Goal: Transaction & Acquisition: Purchase product/service

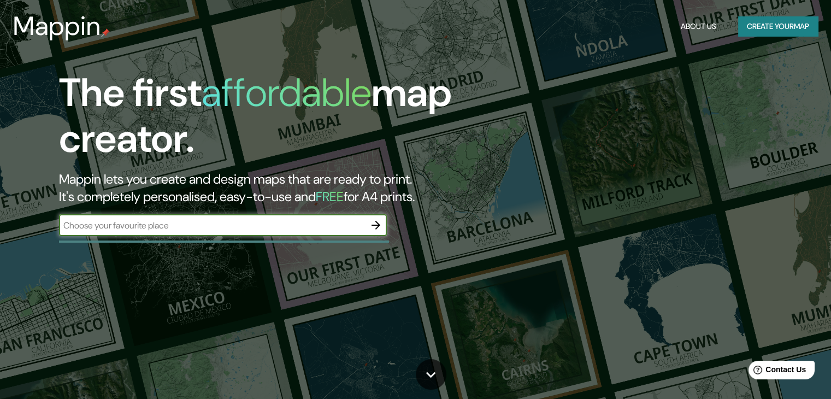
click at [205, 225] on input "text" at bounding box center [212, 225] width 306 height 13
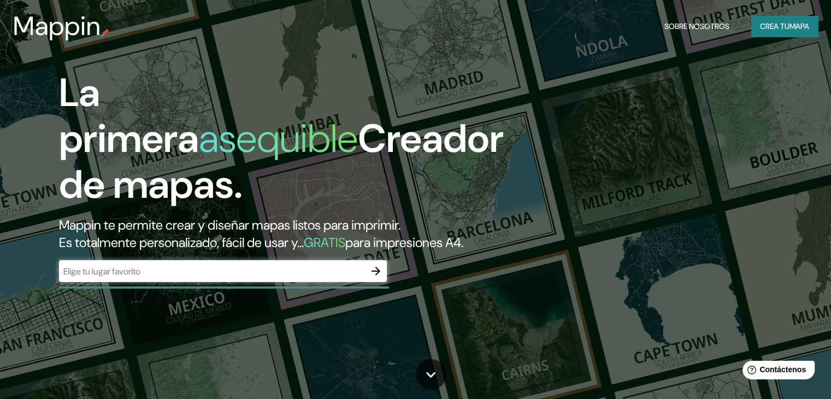
click at [189, 277] on input "text" at bounding box center [212, 271] width 306 height 13
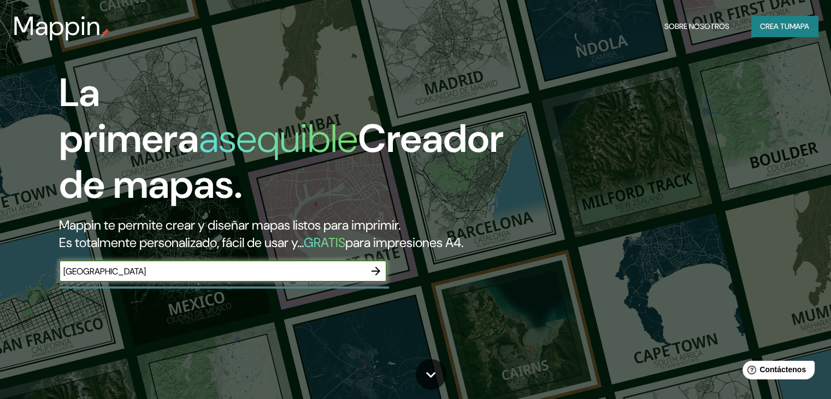
type input "[GEOGRAPHIC_DATA]"
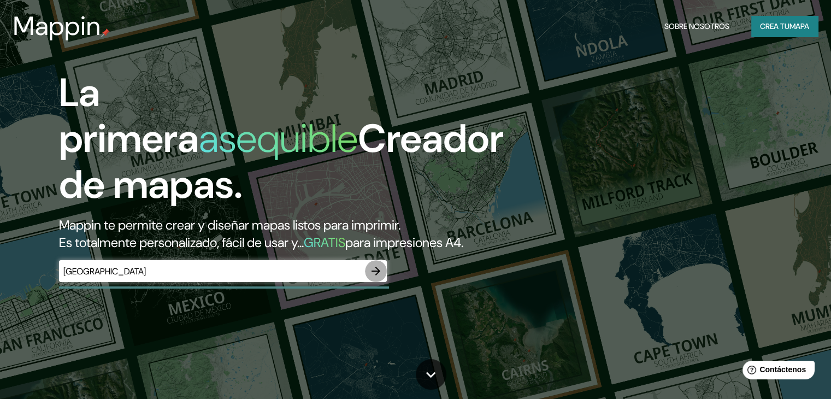
click at [375, 277] on icon "button" at bounding box center [375, 270] width 13 height 13
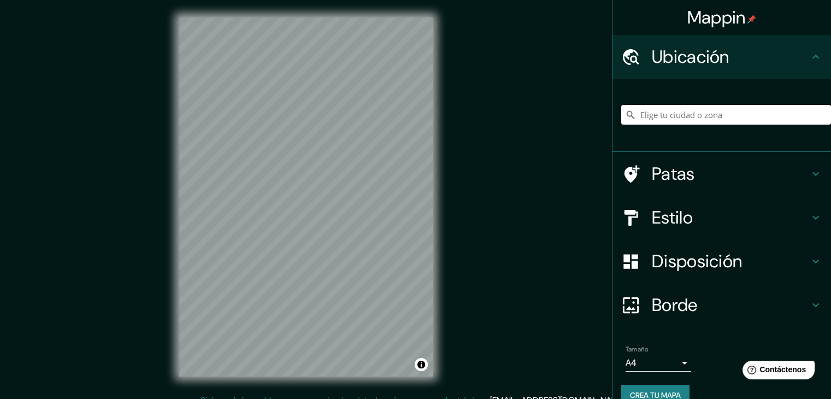
click at [685, 115] on input "Elige tu ciudad o zona" at bounding box center [726, 115] width 210 height 20
type input "[GEOGRAPHIC_DATA], [GEOGRAPHIC_DATA], [GEOGRAPHIC_DATA] 9480000, [GEOGRAPHIC_DA…"
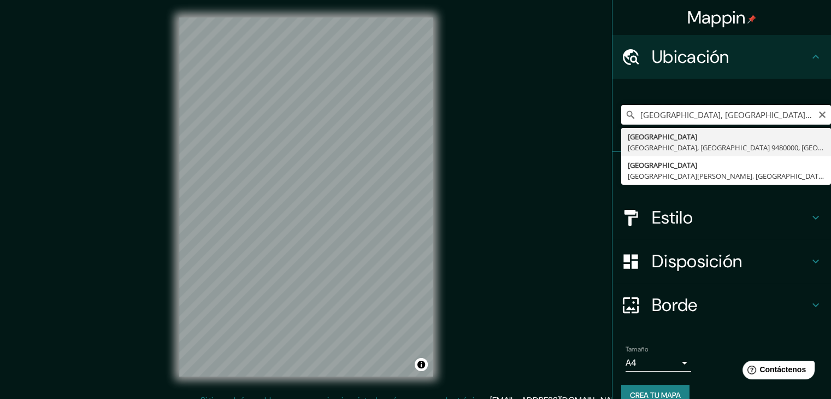
click at [808, 113] on input "[GEOGRAPHIC_DATA], [GEOGRAPHIC_DATA], [GEOGRAPHIC_DATA] 9480000, [GEOGRAPHIC_DA…" at bounding box center [726, 115] width 210 height 20
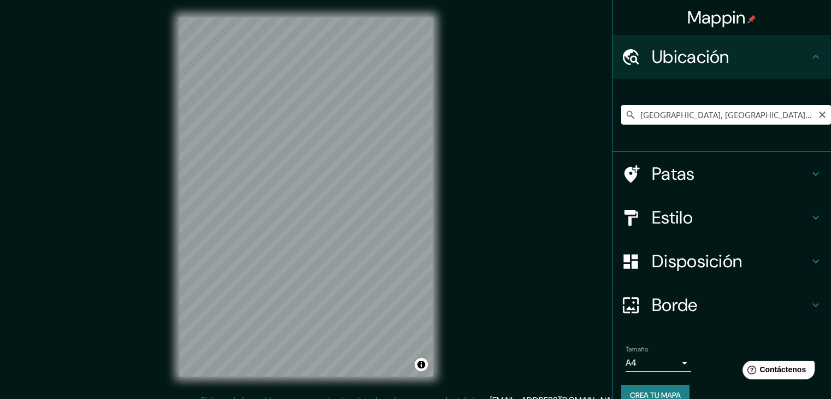
click at [817, 117] on icon "Claro" at bounding box center [821, 114] width 9 height 9
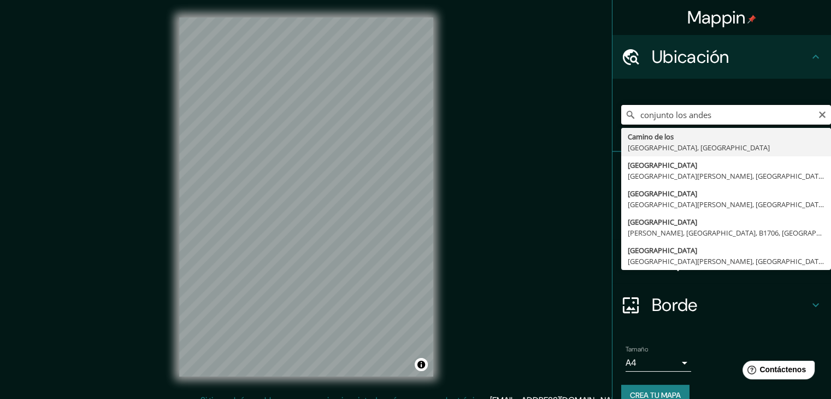
type input "conjunto los andes"
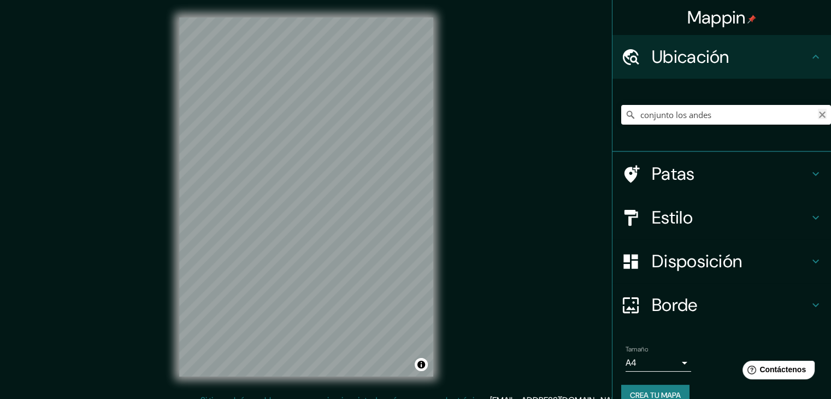
click at [817, 116] on icon "Claro" at bounding box center [821, 114] width 9 height 9
paste input "C1427 Cdad. Autónoma de [GEOGRAPHIC_DATA]"
type input "[GEOGRAPHIC_DATA], C1427, [GEOGRAPHIC_DATA]"
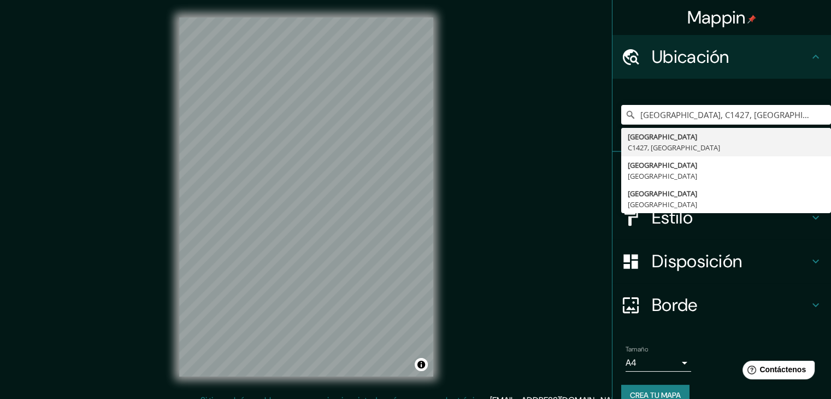
click at [681, 223] on font "Estilo" at bounding box center [671, 217] width 41 height 23
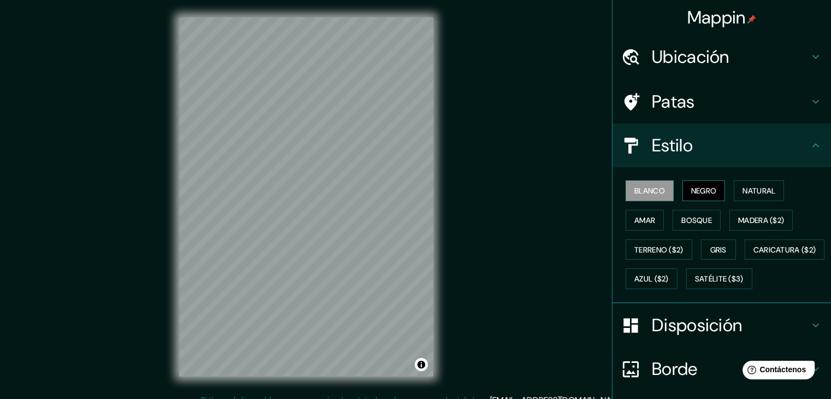
click at [691, 191] on font "Negro" at bounding box center [704, 191] width 26 height 10
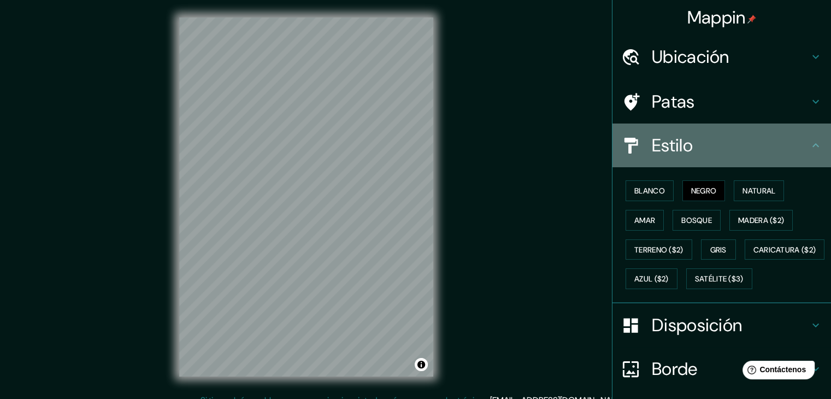
click at [712, 151] on h4 "Estilo" at bounding box center [729, 145] width 157 height 22
click at [692, 137] on h4 "Estilo" at bounding box center [729, 145] width 157 height 22
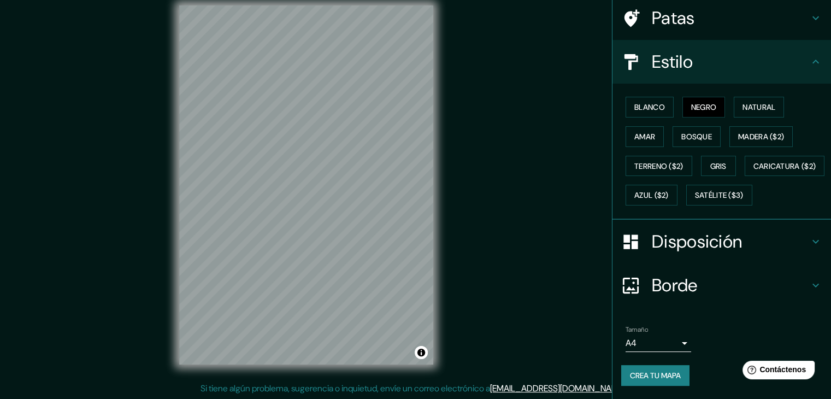
scroll to position [13, 0]
click at [675, 373] on button "Crea tu mapa" at bounding box center [655, 375] width 68 height 21
click at [662, 373] on font "Crea tu mapa" at bounding box center [655, 375] width 51 height 10
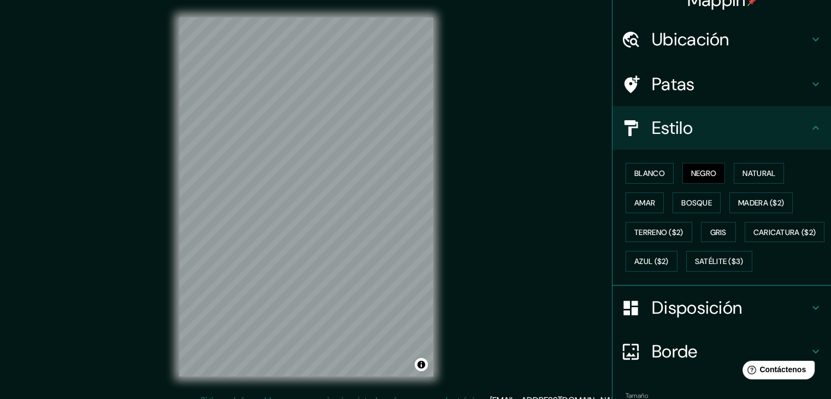
scroll to position [0, 0]
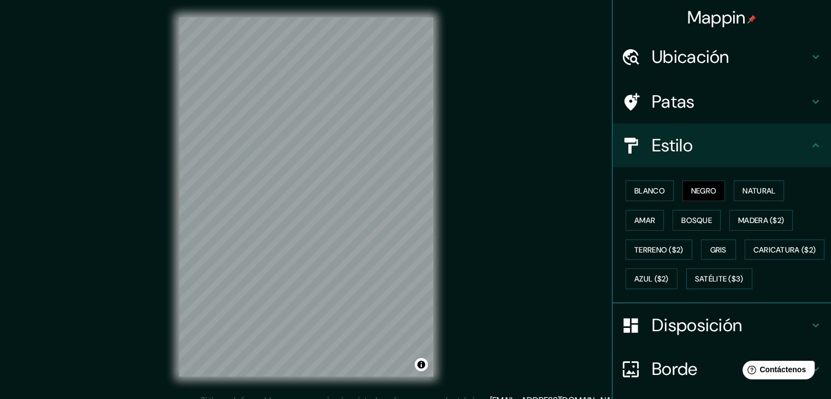
click at [759, 130] on div "Estilo" at bounding box center [721, 145] width 218 height 44
click at [814, 143] on div "Estilo" at bounding box center [721, 145] width 218 height 44
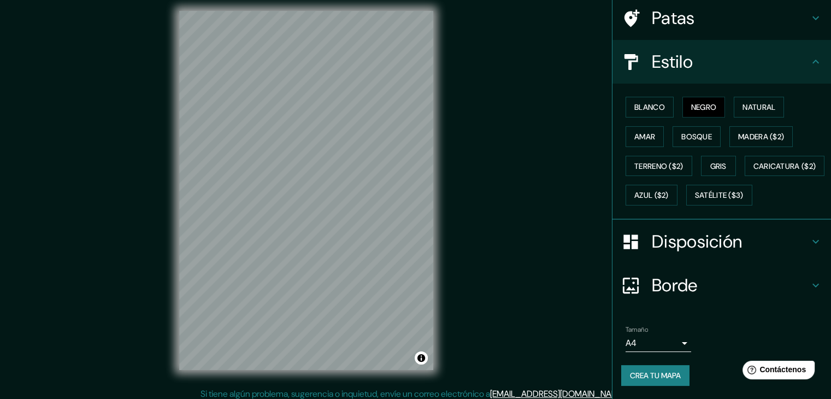
scroll to position [13, 0]
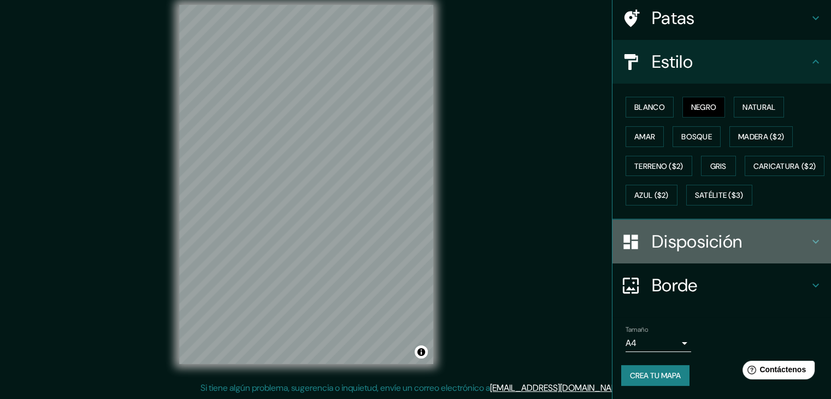
click at [798, 241] on h4 "Disposición" at bounding box center [729, 241] width 157 height 22
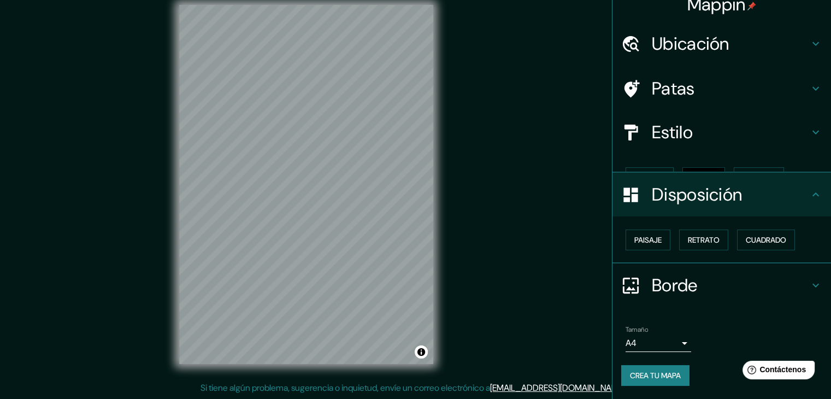
scroll to position [0, 0]
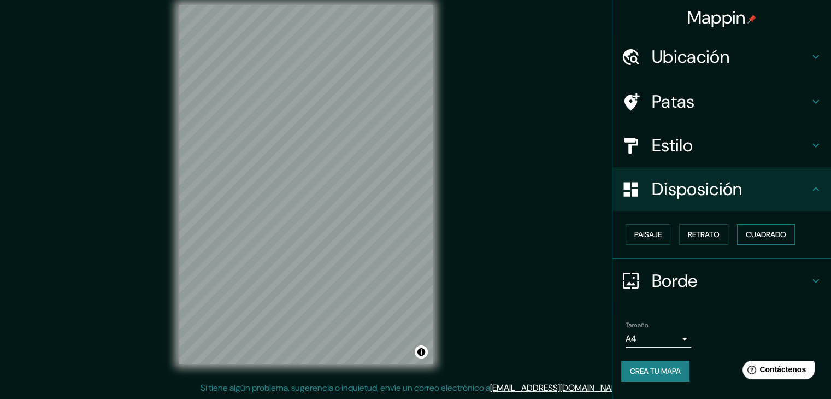
click at [761, 229] on font "Cuadrado" at bounding box center [765, 234] width 40 height 10
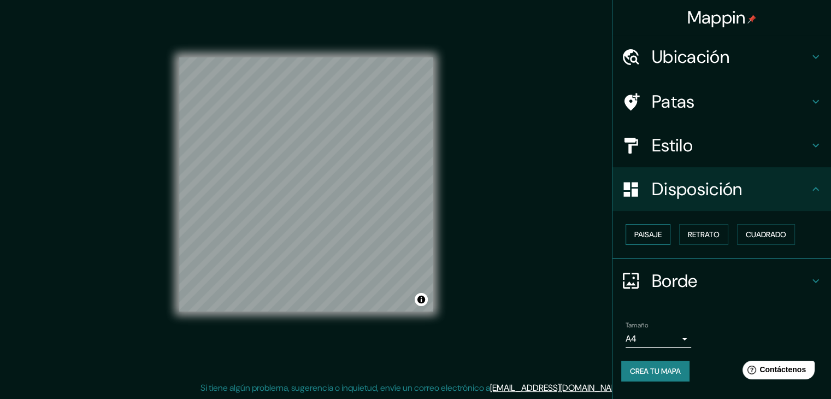
click at [646, 237] on font "Paisaje" at bounding box center [647, 234] width 27 height 10
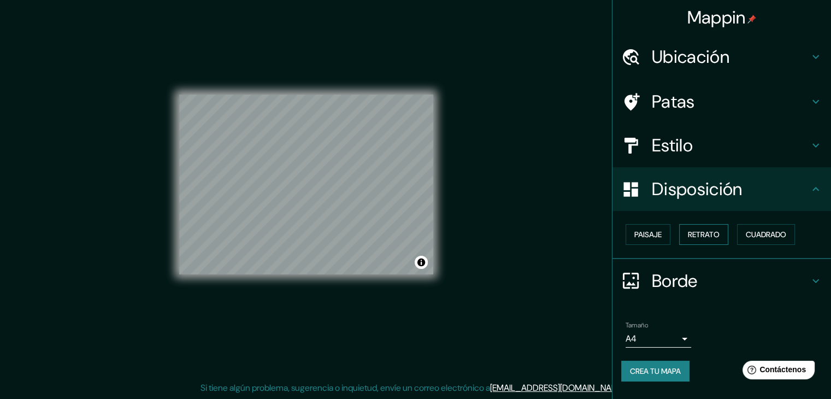
click at [699, 230] on font "Retrato" at bounding box center [703, 234] width 32 height 10
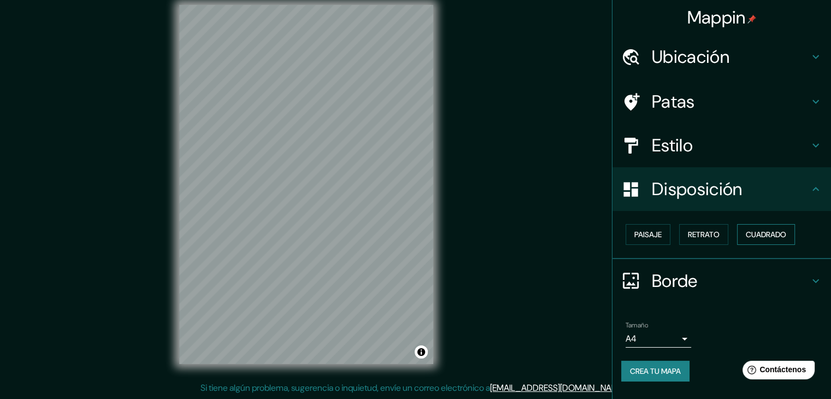
click at [754, 230] on font "Cuadrado" at bounding box center [765, 234] width 40 height 10
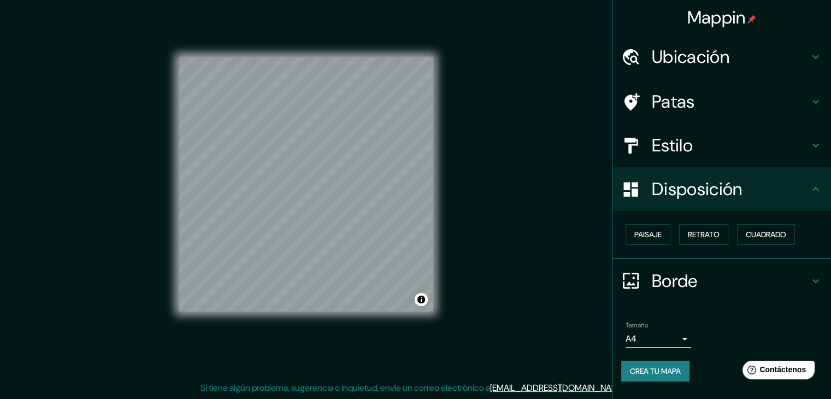
click at [676, 345] on body "Mappin Ubicación [GEOGRAPHIC_DATA] [GEOGRAPHIC_DATA], [GEOGRAPHIC_DATA] [GEOGRA…" at bounding box center [415, 186] width 831 height 399
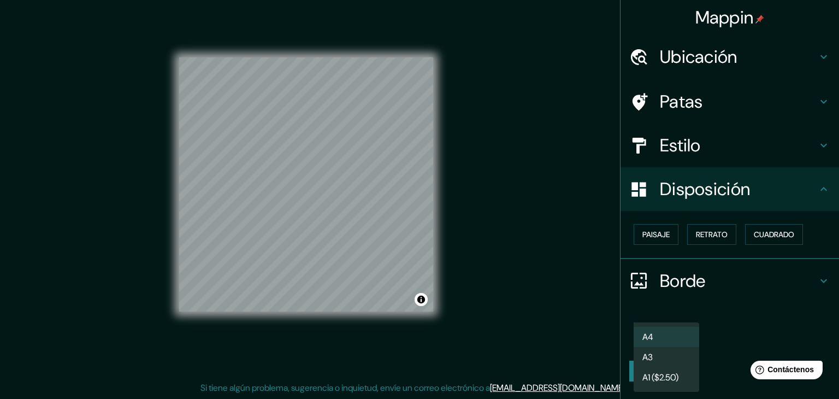
click at [679, 359] on li "A3" at bounding box center [666, 357] width 66 height 20
type input "a4"
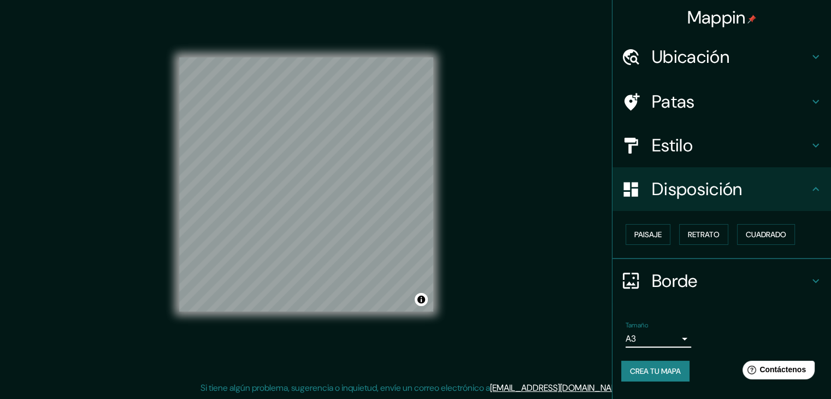
click at [820, 188] on icon at bounding box center [815, 188] width 13 height 13
click at [781, 227] on font "Cuadrado" at bounding box center [765, 234] width 40 height 14
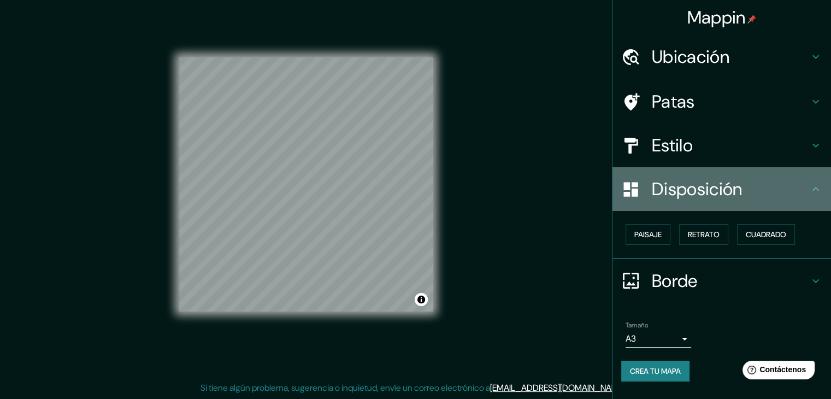
click at [812, 187] on icon at bounding box center [815, 188] width 13 height 13
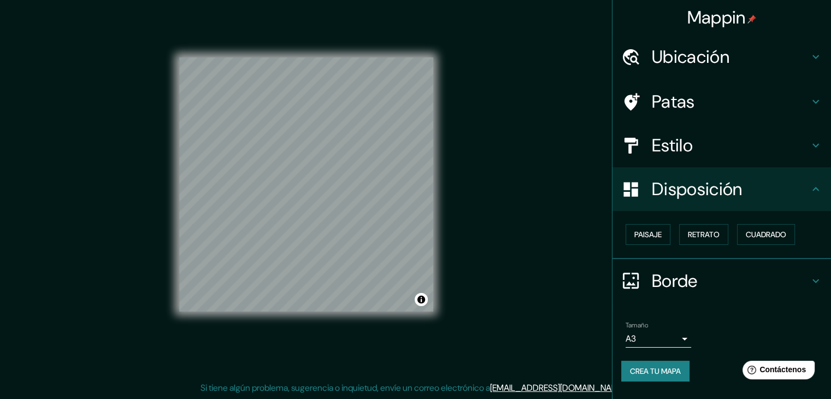
click at [821, 151] on div "Estilo" at bounding box center [721, 145] width 218 height 44
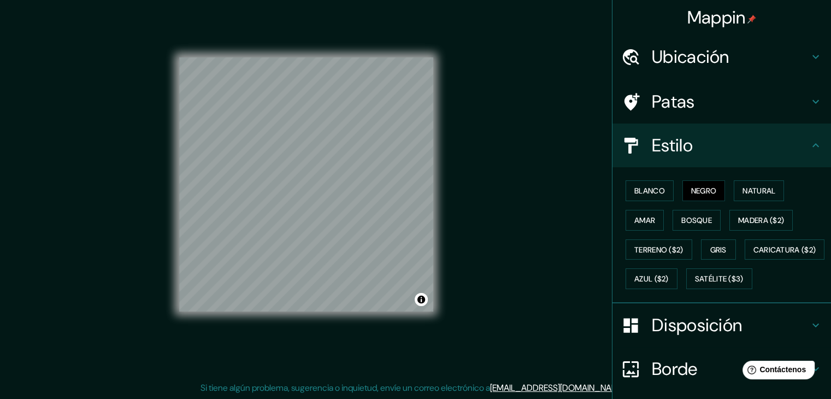
click at [821, 150] on div "Estilo" at bounding box center [721, 145] width 218 height 44
click at [810, 96] on icon at bounding box center [815, 101] width 13 height 13
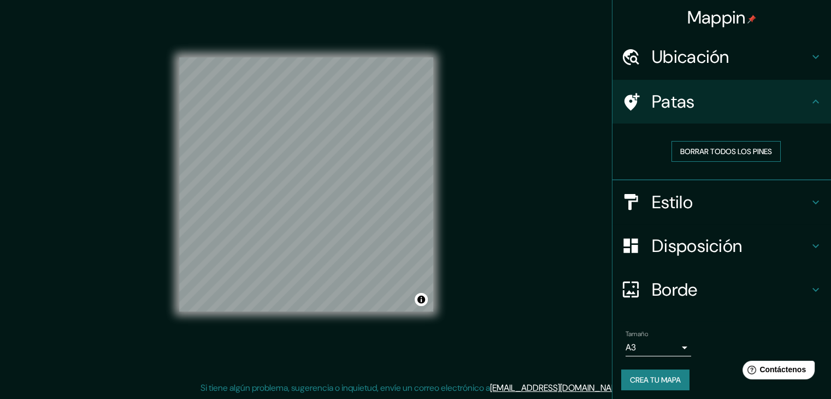
click at [756, 149] on font "Borrar todos los pines" at bounding box center [726, 151] width 92 height 10
click at [749, 146] on font "Borrar todos los pines" at bounding box center [726, 151] width 92 height 10
click at [799, 60] on h4 "Ubicación" at bounding box center [729, 57] width 157 height 22
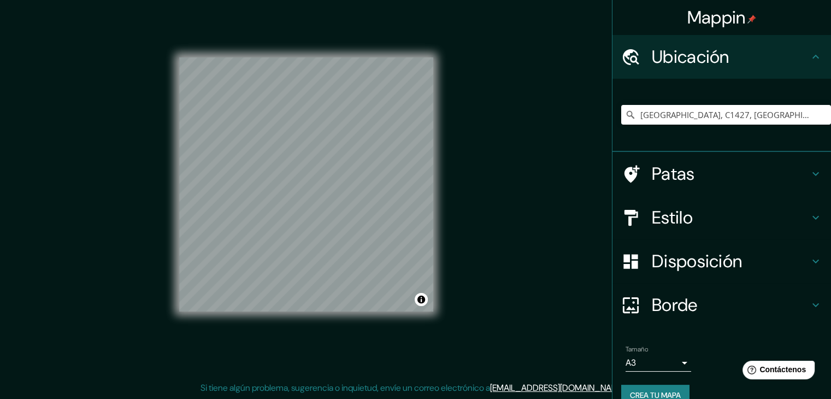
click at [798, 60] on h4 "Ubicación" at bounding box center [729, 57] width 157 height 22
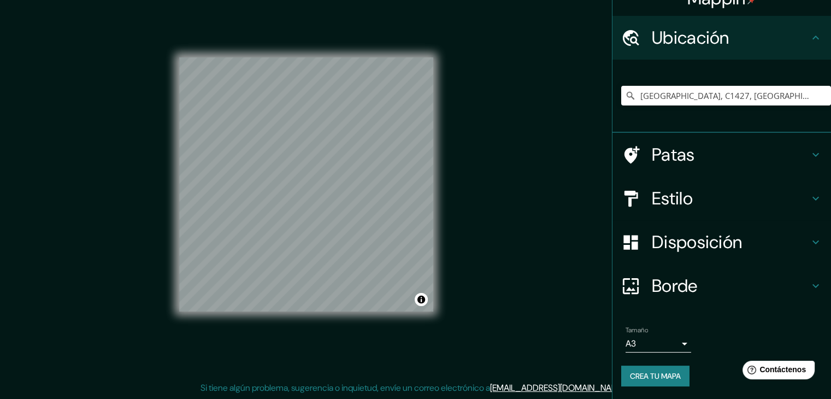
click at [649, 375] on font "Crea tu mapa" at bounding box center [655, 376] width 51 height 10
click at [657, 377] on font "Crea tu mapa" at bounding box center [655, 376] width 51 height 10
